Goal: Information Seeking & Learning: Understand process/instructions

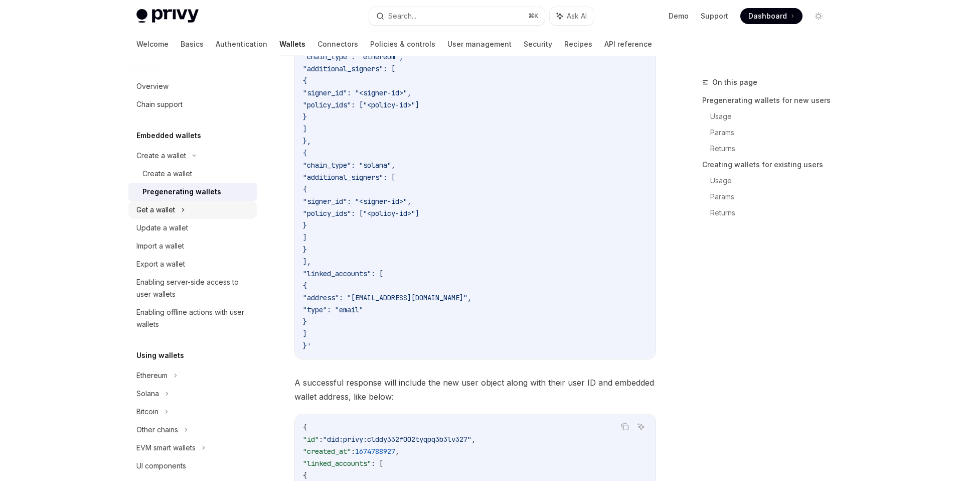
scroll to position [42, 0]
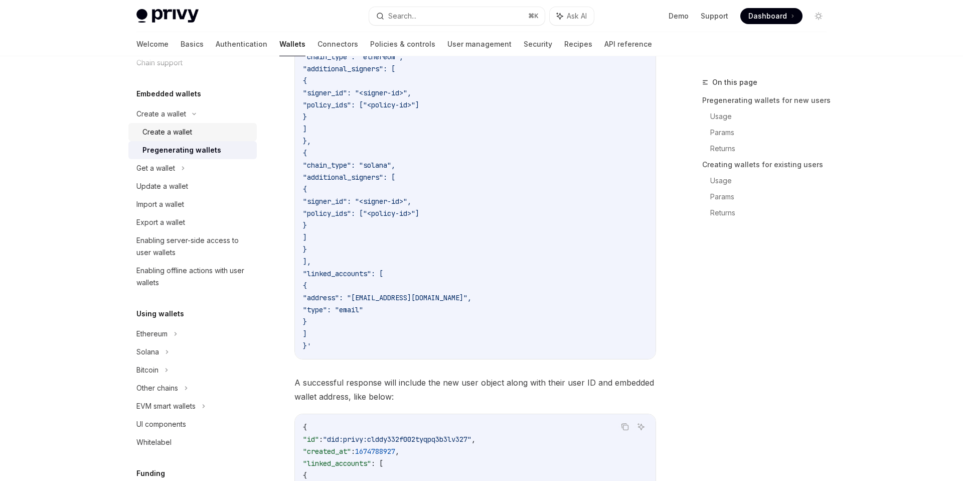
click at [175, 131] on div "Create a wallet" at bounding box center [168, 132] width 50 height 12
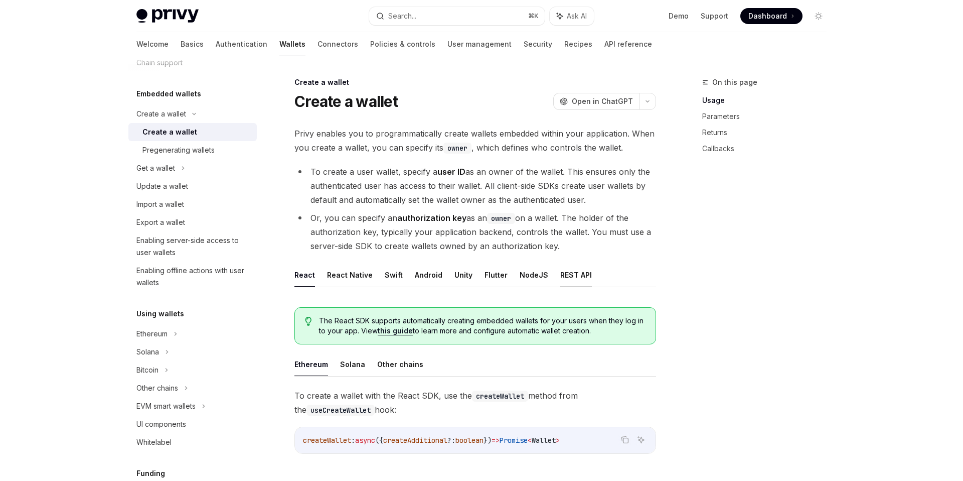
click at [564, 269] on button "REST API" at bounding box center [576, 275] width 32 height 24
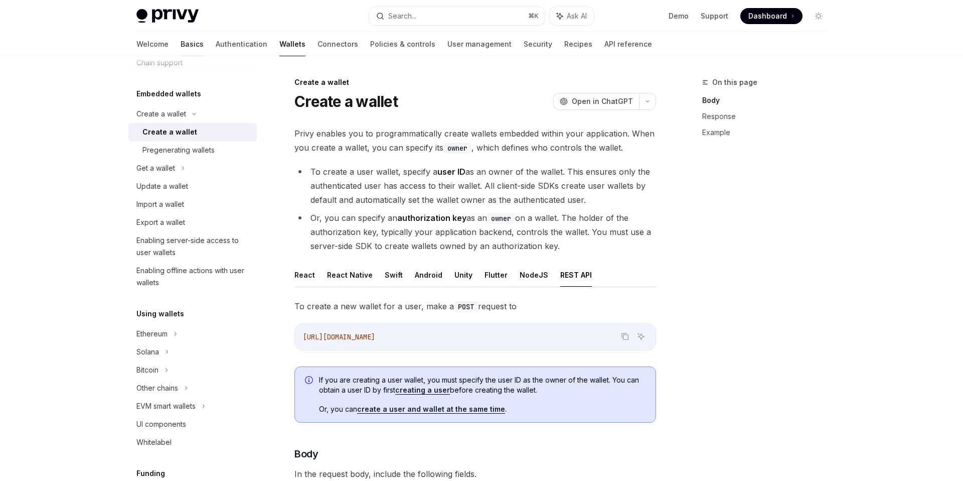
click at [181, 40] on link "Basics" at bounding box center [192, 44] width 23 height 24
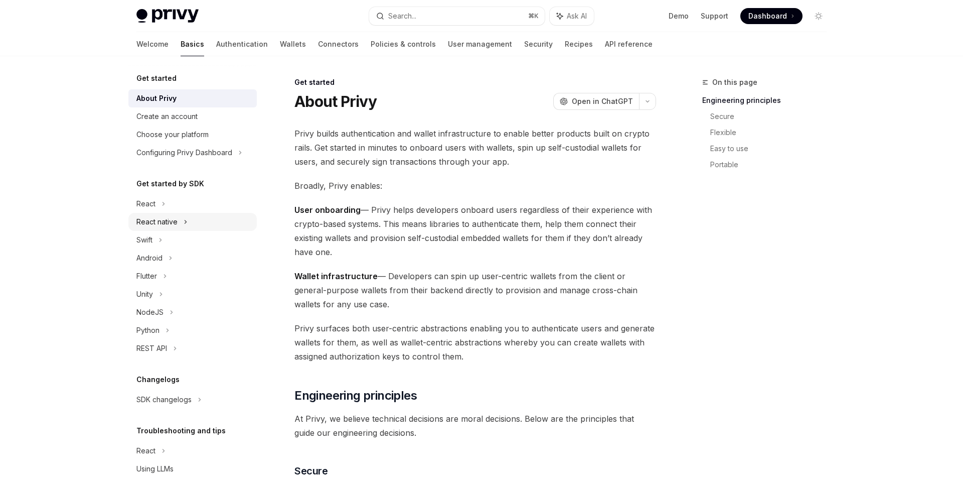
scroll to position [35, 0]
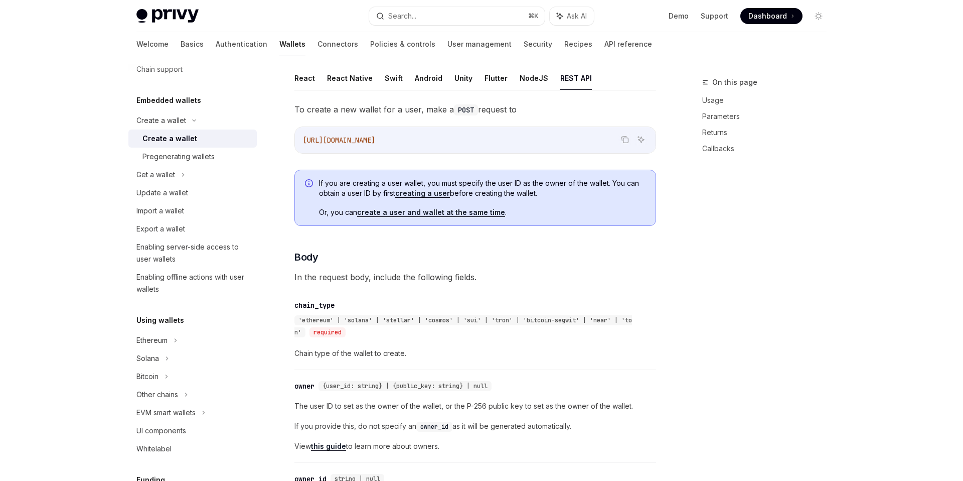
type textarea "*"
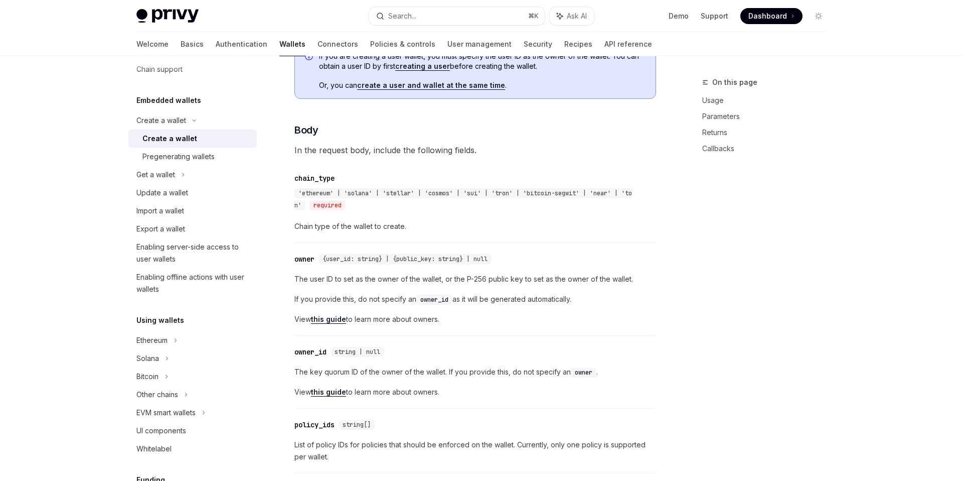
scroll to position [391, 0]
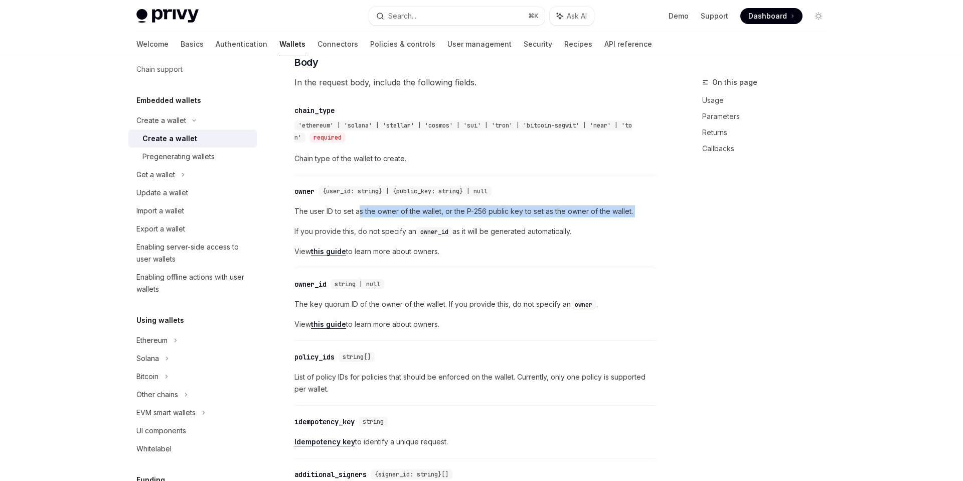
drag, startPoint x: 360, startPoint y: 210, endPoint x: 378, endPoint y: 224, distance: 22.2
click at [378, 224] on div "The user ID to set as the owner of the wallet, or the P-256 public key to set a…" at bounding box center [476, 231] width 362 height 52
click at [377, 223] on div "The user ID to set as the owner of the wallet, or the P-256 public key to set a…" at bounding box center [476, 231] width 362 height 52
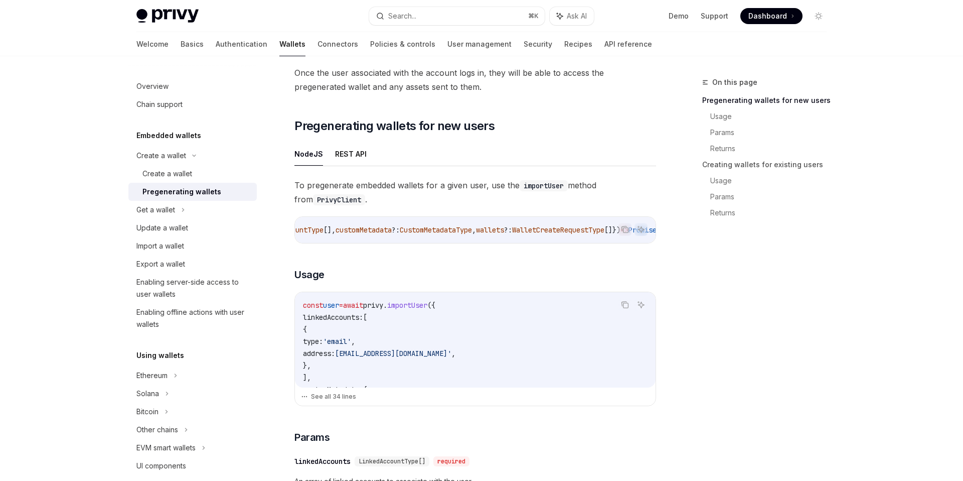
scroll to position [128, 0]
click at [727, 181] on link "Usage" at bounding box center [773, 181] width 124 height 16
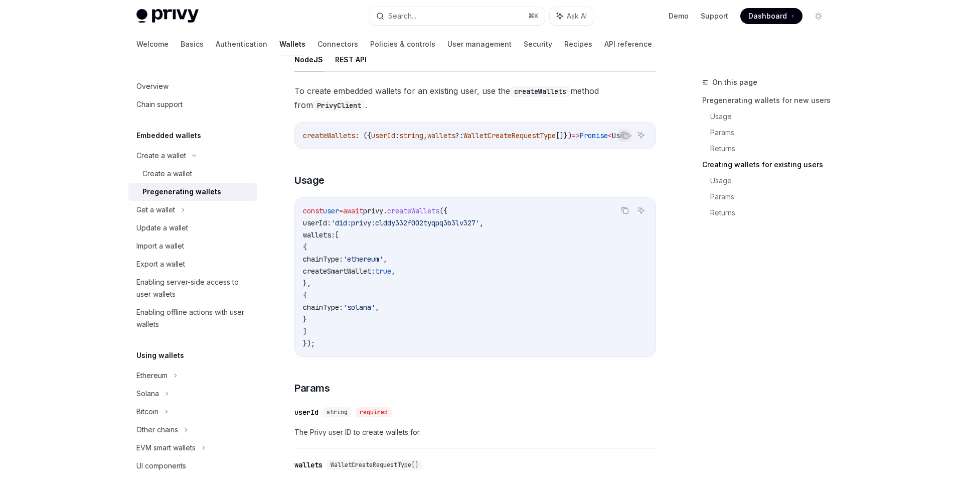
scroll to position [1128, 0]
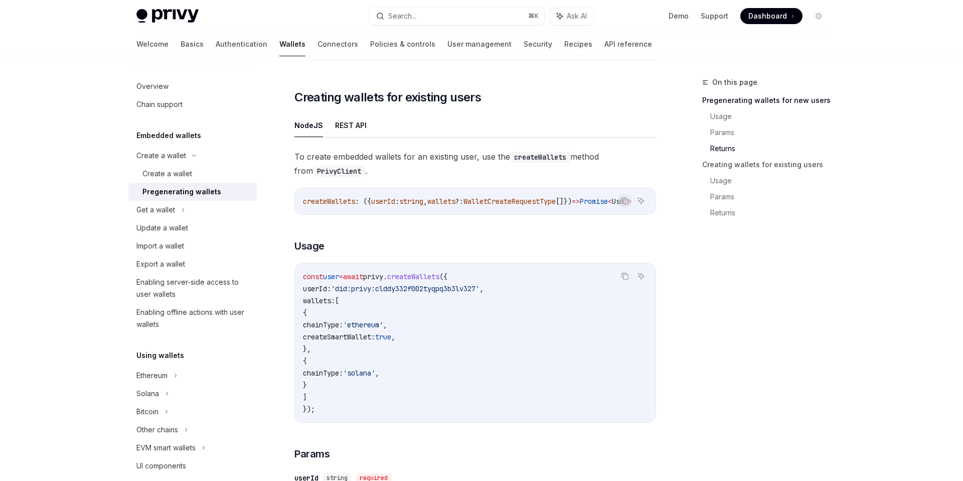
click at [367, 135] on ul "NodeJS REST API" at bounding box center [476, 125] width 362 height 24
click at [357, 134] on button "REST API" at bounding box center [351, 125] width 32 height 24
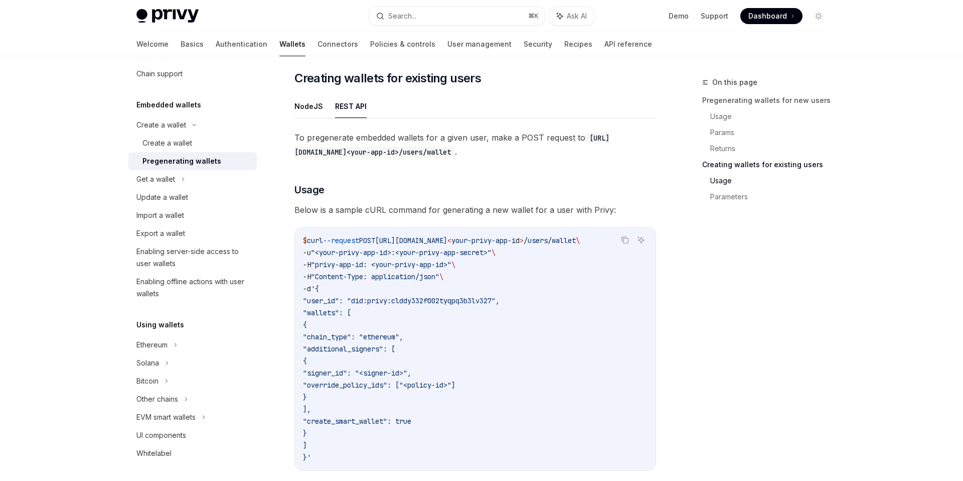
scroll to position [1116, 0]
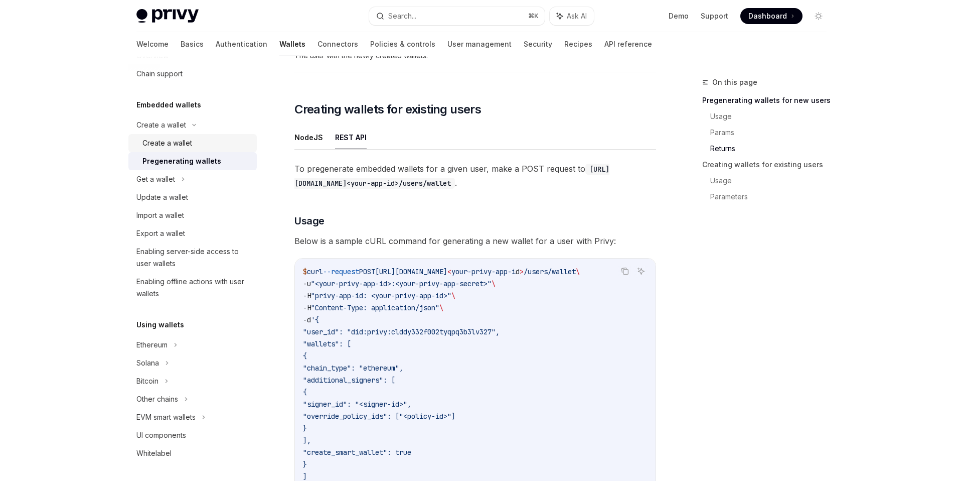
click at [182, 144] on div "Create a wallet" at bounding box center [168, 143] width 50 height 12
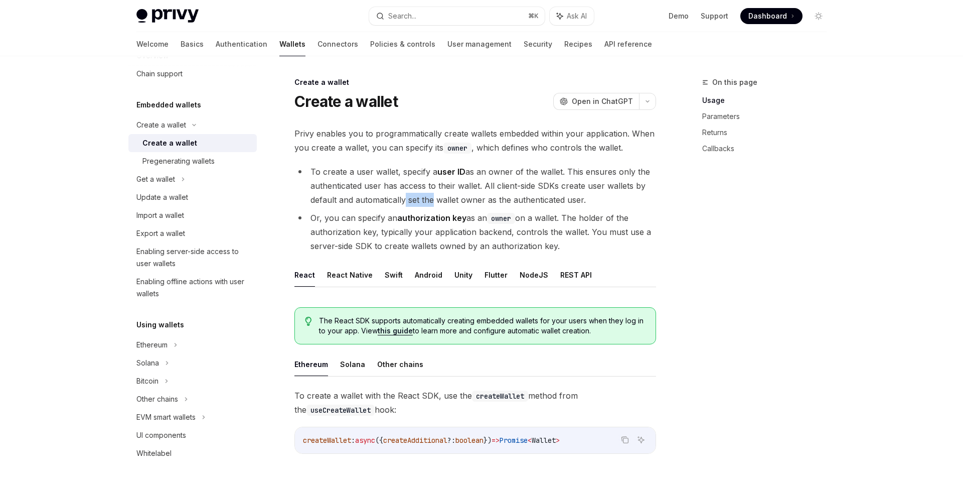
drag, startPoint x: 401, startPoint y: 194, endPoint x: 430, endPoint y: 197, distance: 28.7
click at [430, 197] on li "To create a user wallet, specify a user ID as an owner of the wallet. This ensu…" at bounding box center [476, 186] width 362 height 42
click at [561, 279] on button "REST API" at bounding box center [576, 275] width 32 height 24
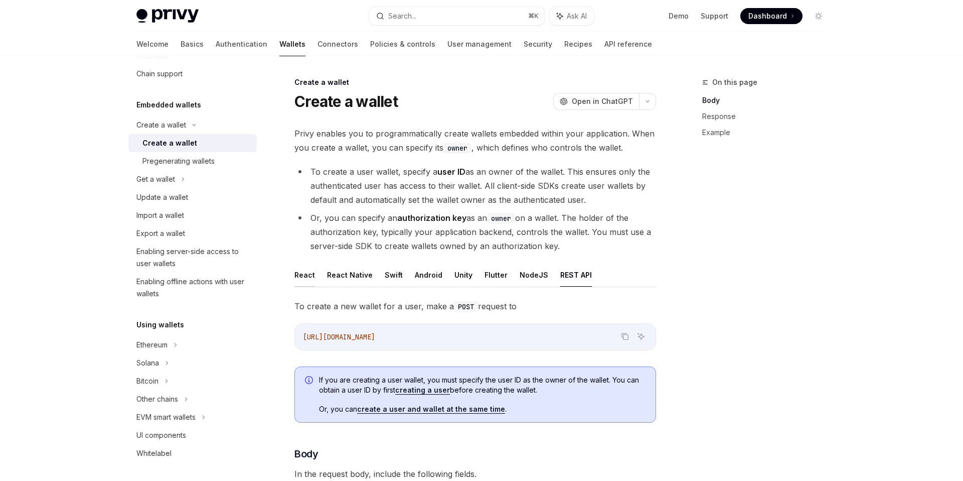
click at [299, 276] on button "React" at bounding box center [305, 275] width 21 height 24
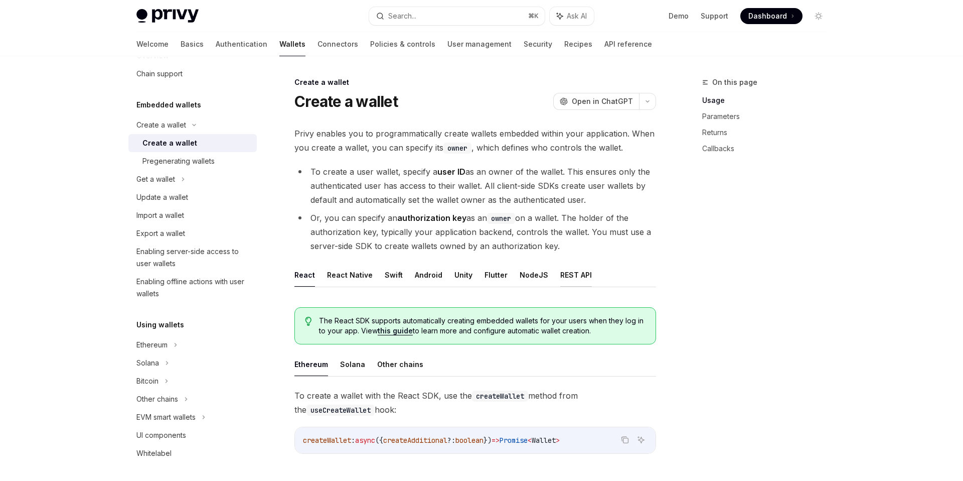
click at [560, 275] on button "REST API" at bounding box center [576, 275] width 32 height 24
type textarea "*"
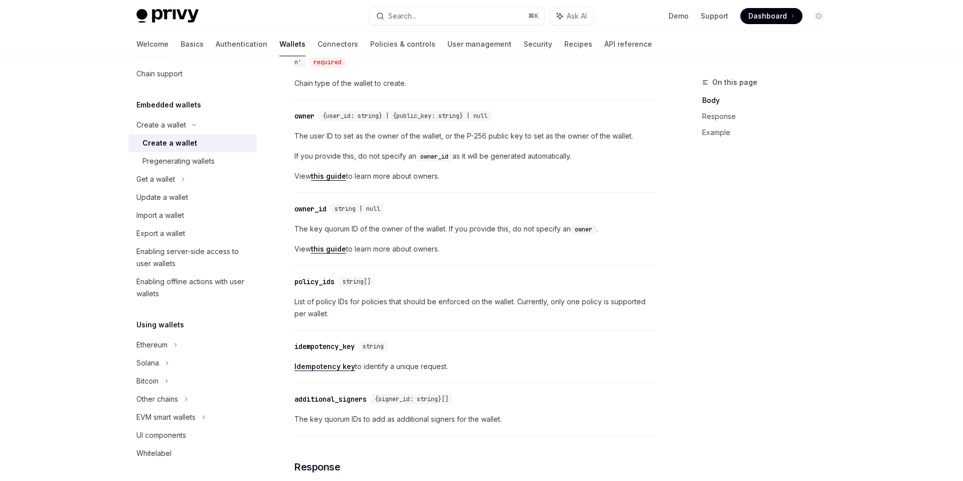
scroll to position [470, 0]
